Goal: Task Accomplishment & Management: Manage account settings

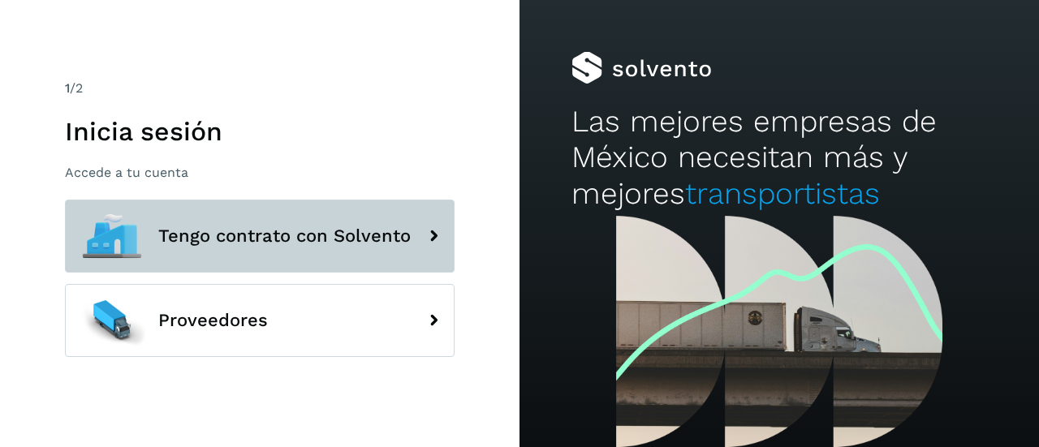
click at [287, 254] on button "Tengo contrato con Solvento" at bounding box center [260, 236] width 390 height 73
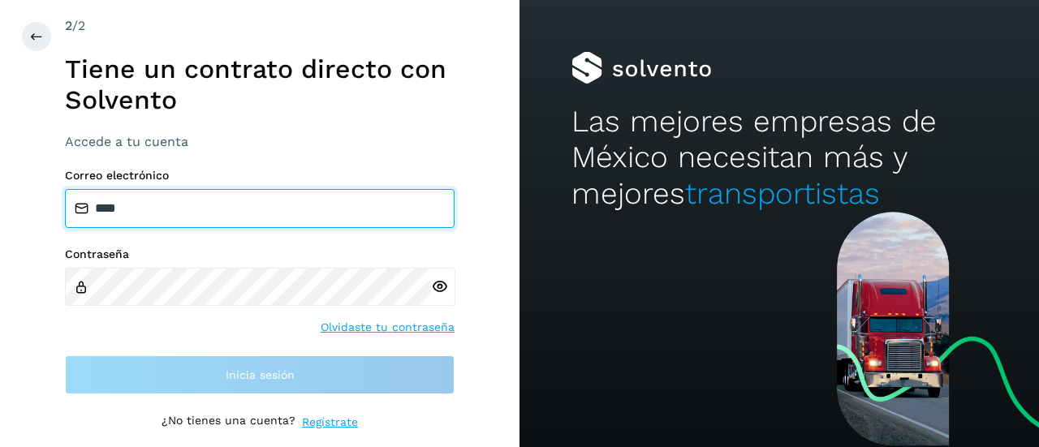
click at [235, 196] on input "****" at bounding box center [260, 208] width 390 height 39
type input "**********"
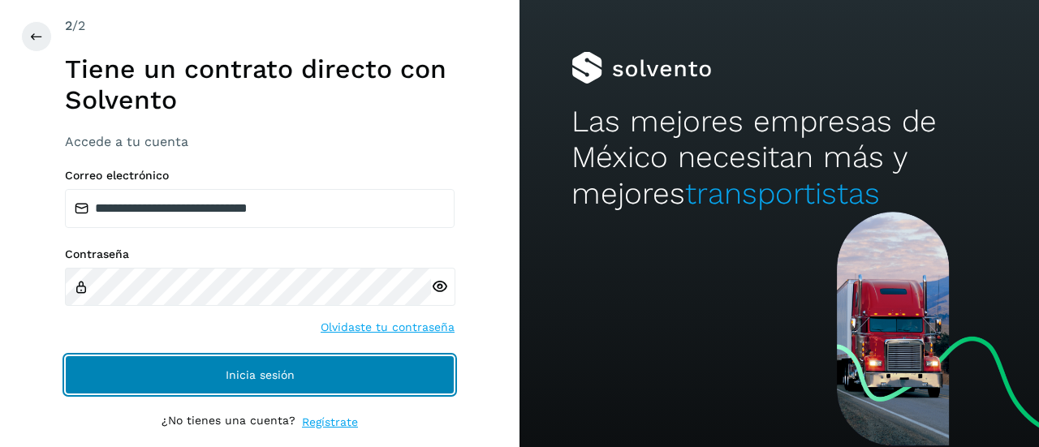
click at [209, 372] on button "Inicia sesión" at bounding box center [260, 375] width 390 height 39
